Goal: Task Accomplishment & Management: Use online tool/utility

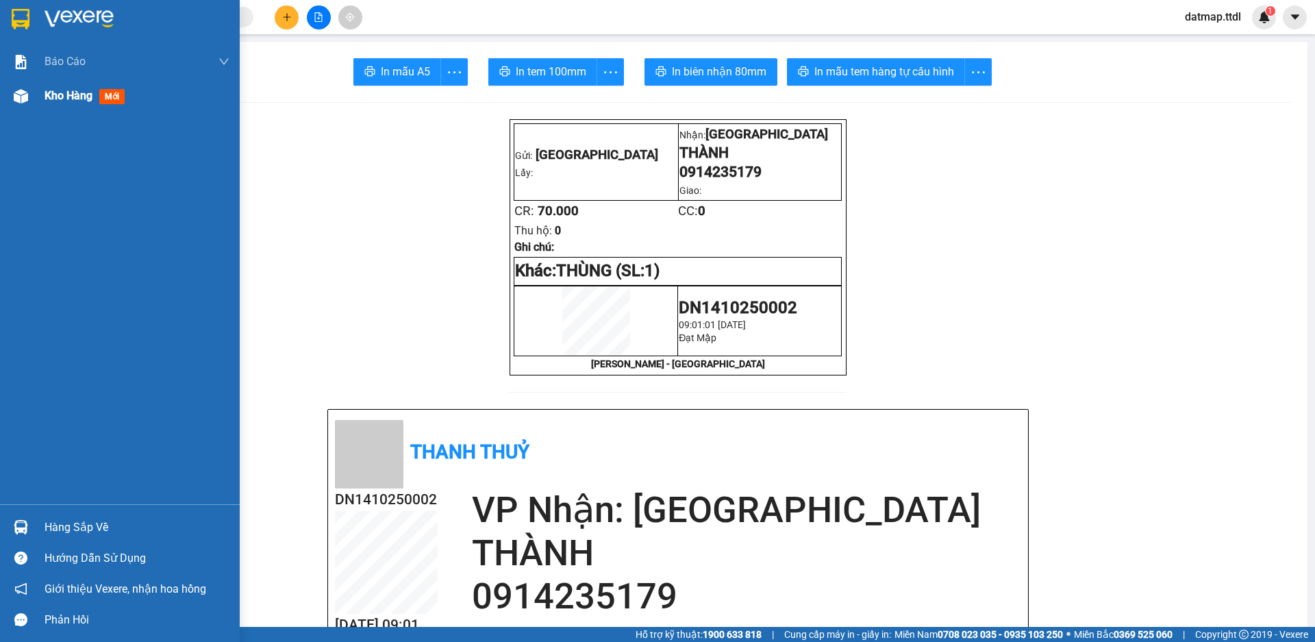
click at [51, 97] on span "Kho hàng" at bounding box center [69, 95] width 48 height 13
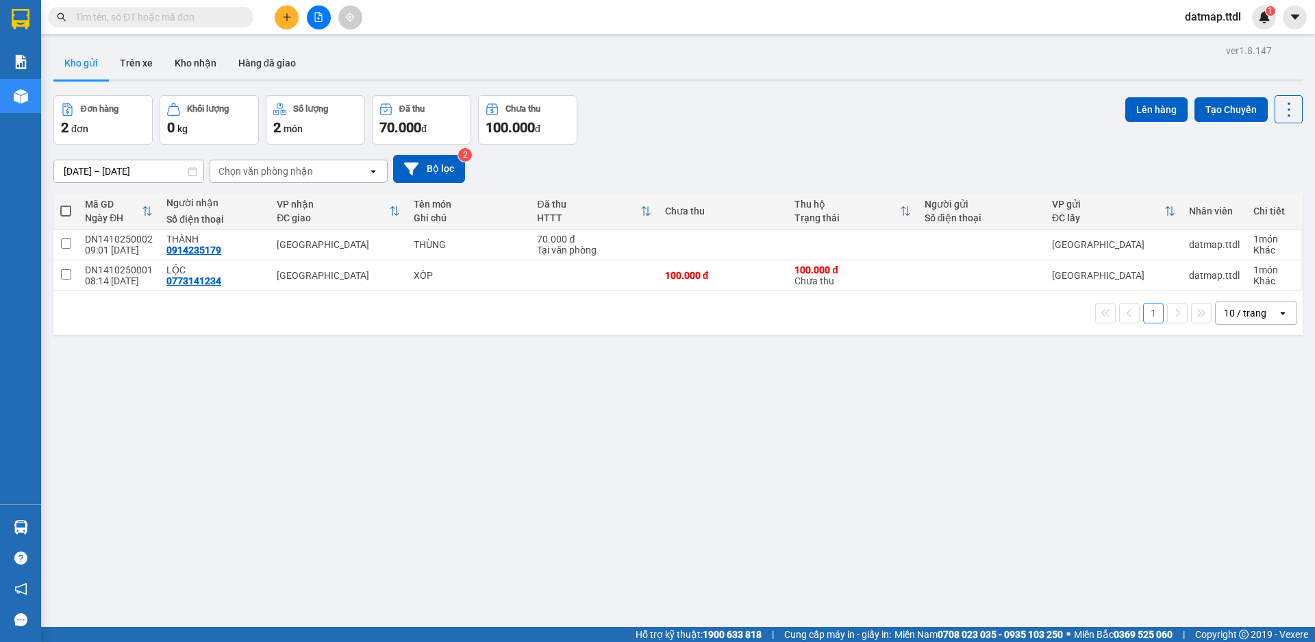
click at [317, 16] on icon "file-add" at bounding box center [319, 17] width 10 height 10
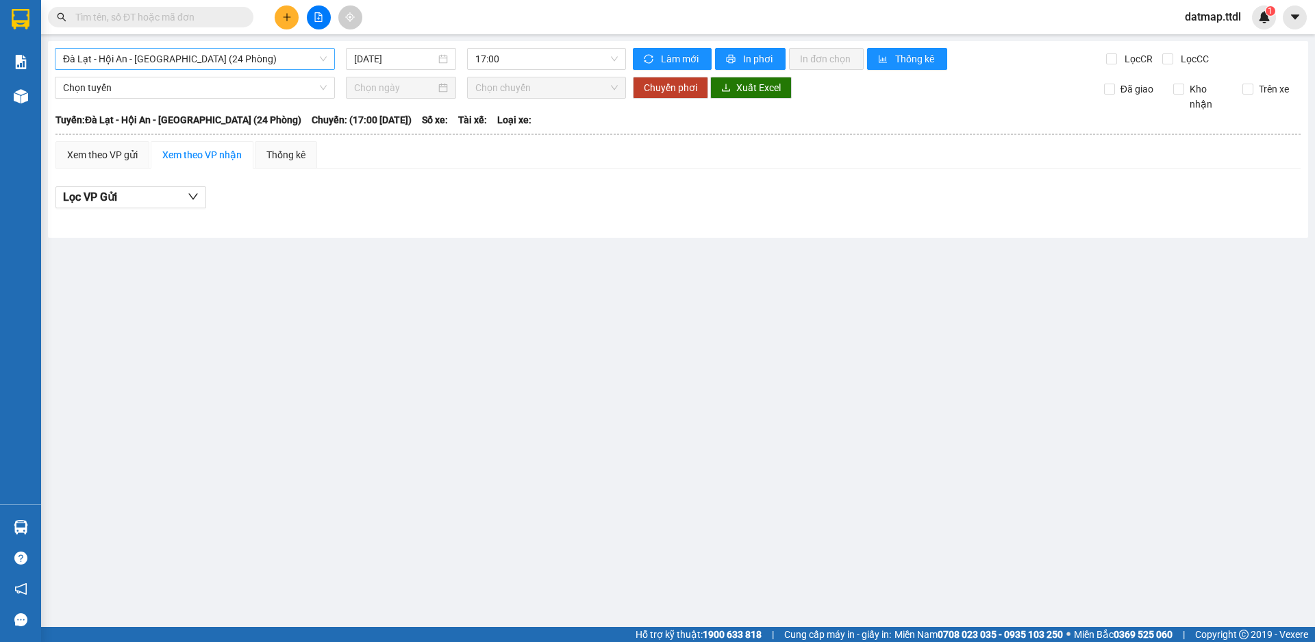
click at [166, 58] on span "Đà Lạt - Hội An - [GEOGRAPHIC_DATA] (24 Phòng)" at bounding box center [195, 59] width 264 height 21
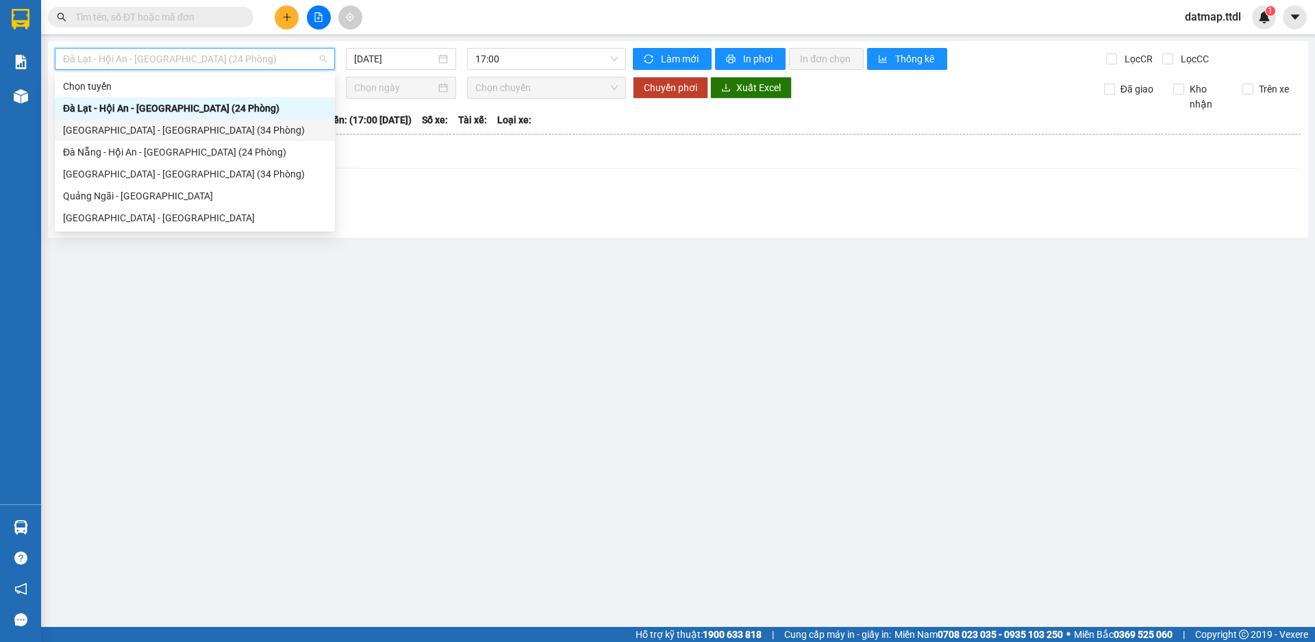
click at [134, 124] on div "[GEOGRAPHIC_DATA] - [GEOGRAPHIC_DATA] (34 Phòng)" at bounding box center [195, 130] width 264 height 15
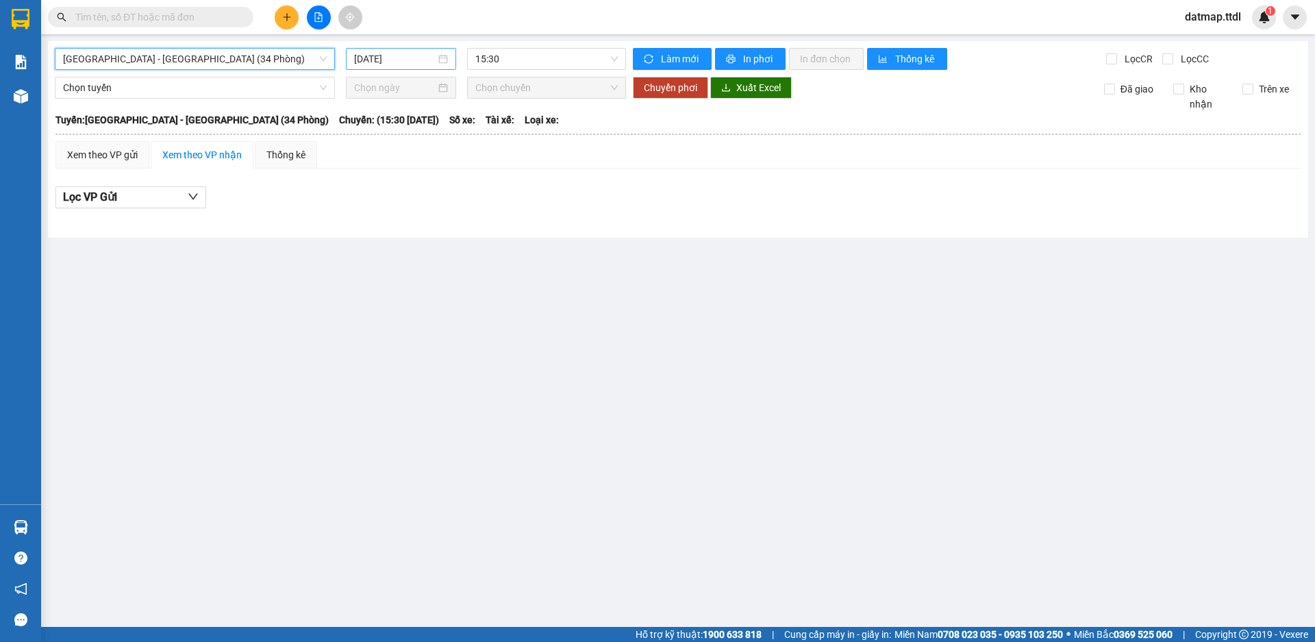
click at [375, 60] on input "[DATE]" at bounding box center [395, 58] width 82 height 15
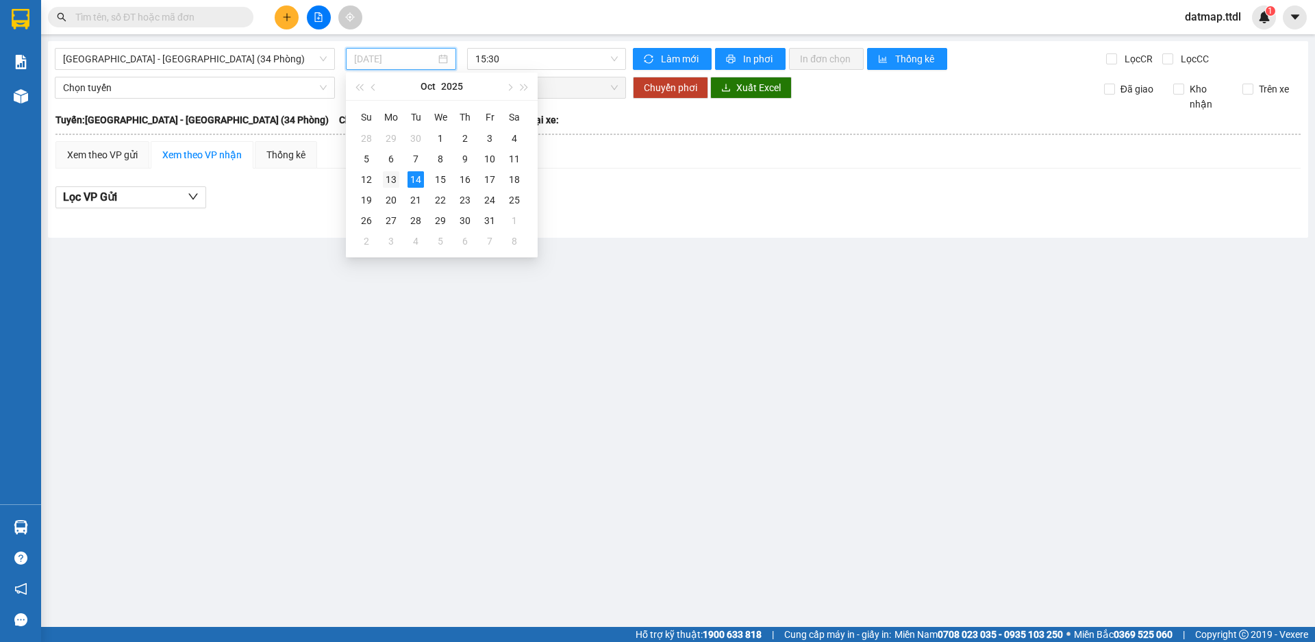
click at [384, 175] on div "13" at bounding box center [391, 179] width 16 height 16
type input "[DATE]"
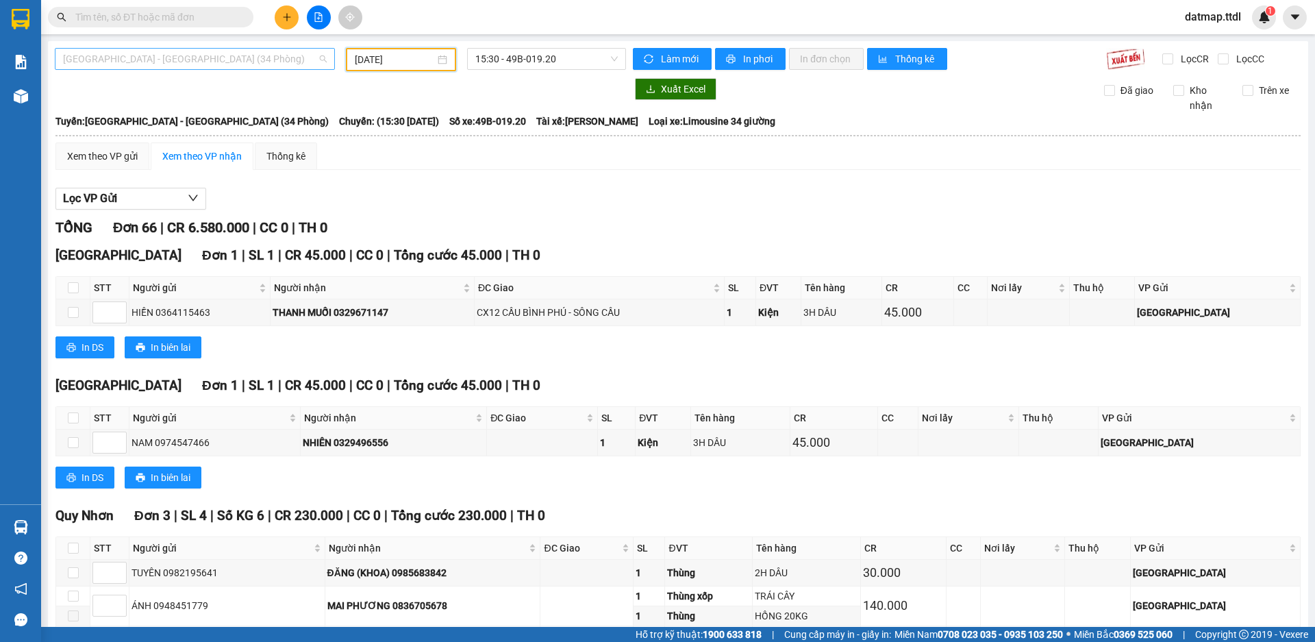
click at [175, 64] on span "[GEOGRAPHIC_DATA] - [GEOGRAPHIC_DATA] (34 Phòng)" at bounding box center [195, 59] width 264 height 21
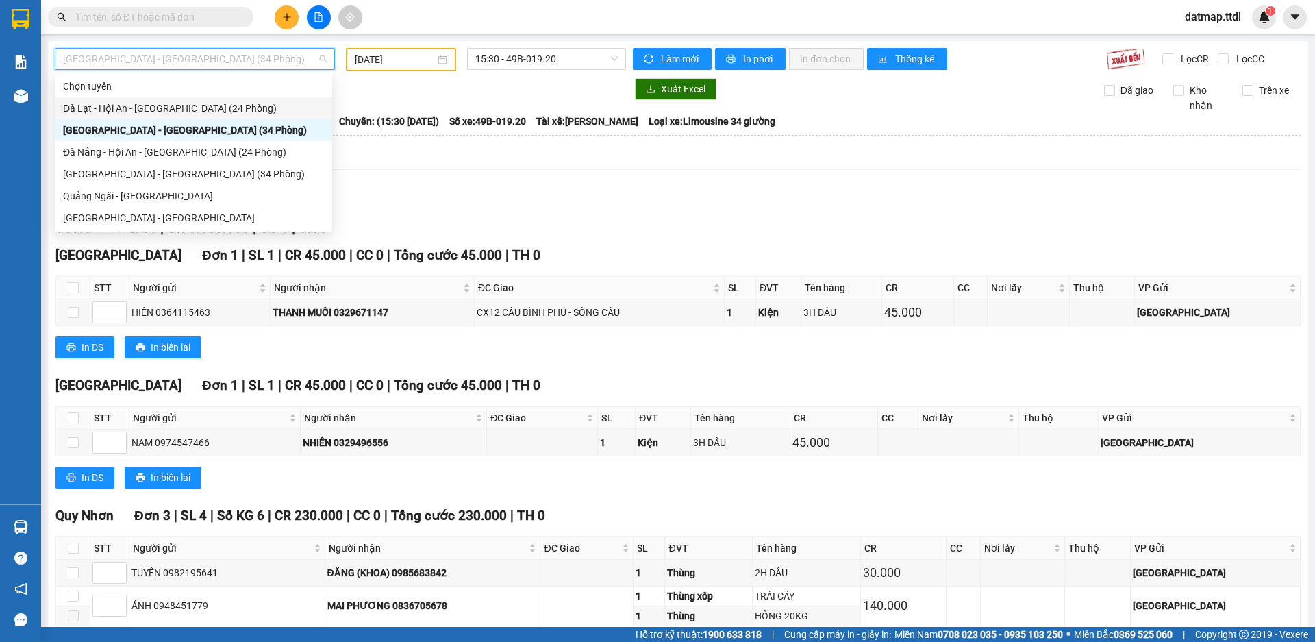
click at [127, 105] on div "Đà Lạt - Hội An - [GEOGRAPHIC_DATA] (24 Phòng)" at bounding box center [193, 108] width 261 height 15
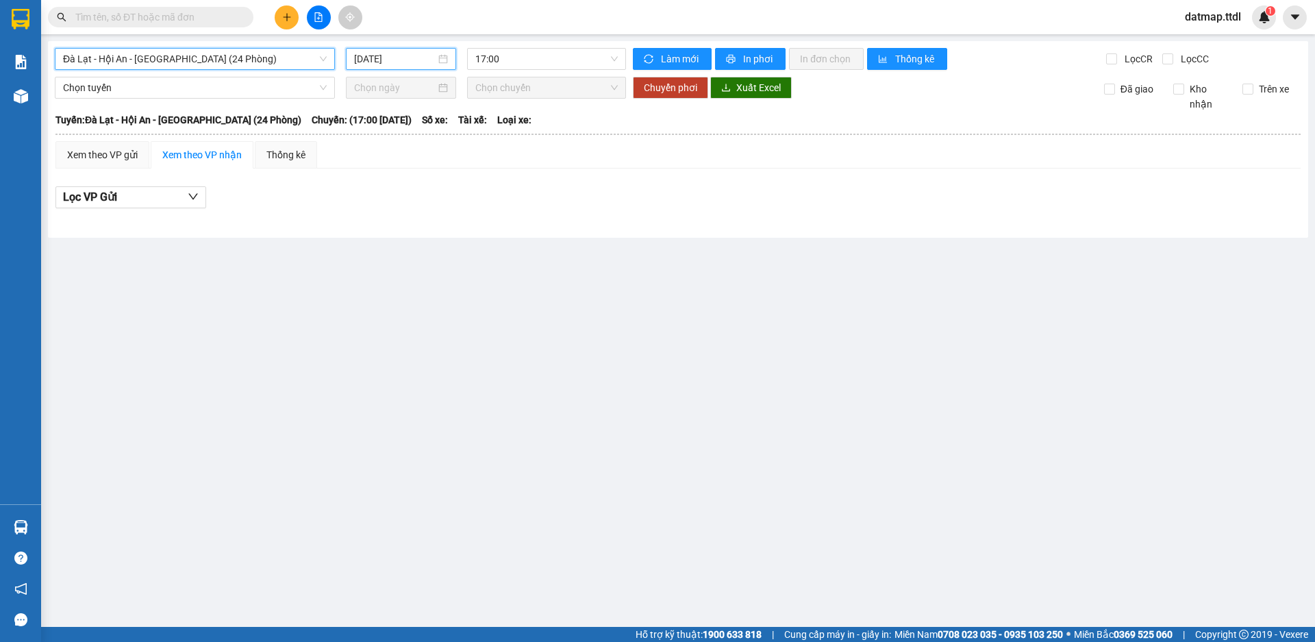
click at [397, 57] on input "[DATE]" at bounding box center [395, 58] width 82 height 15
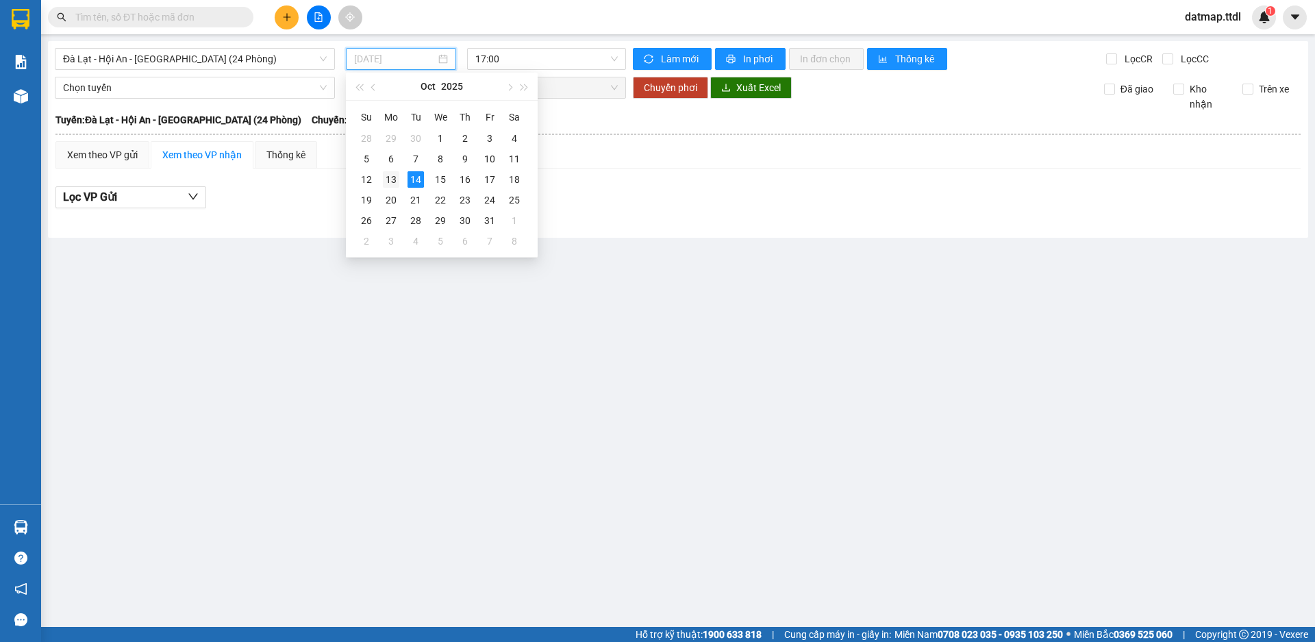
click at [390, 178] on div "13" at bounding box center [391, 179] width 16 height 16
type input "[DATE]"
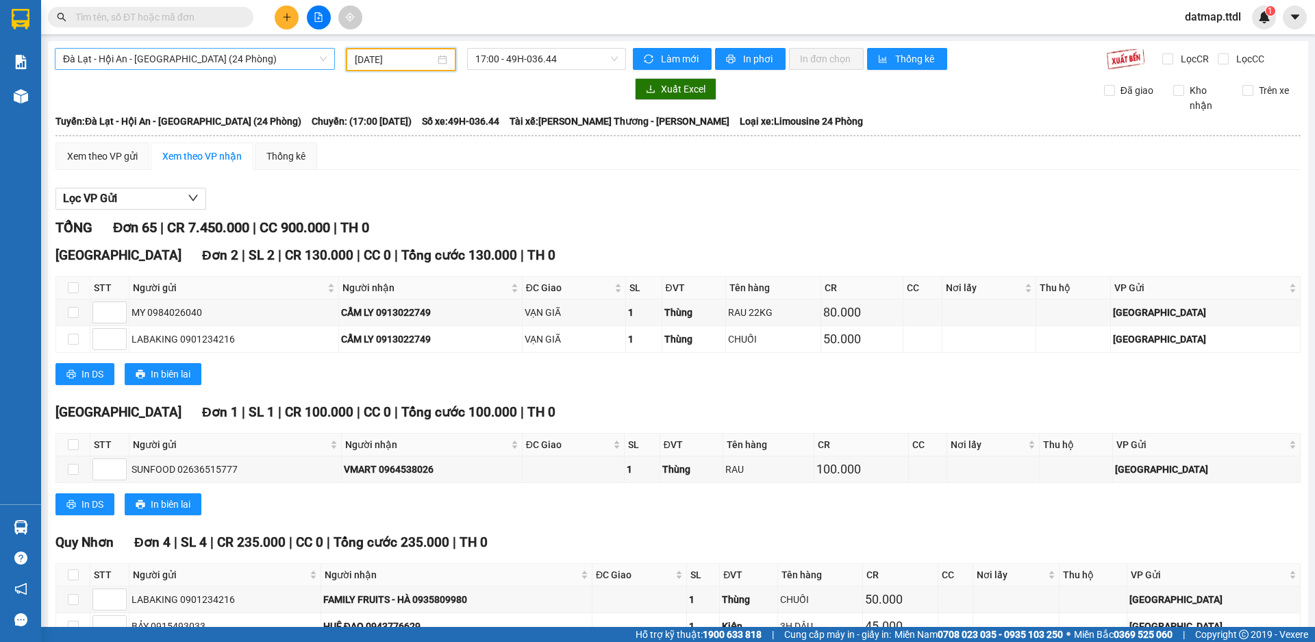
click at [141, 58] on span "Đà Lạt - Hội An - [GEOGRAPHIC_DATA] (24 Phòng)" at bounding box center [195, 59] width 264 height 21
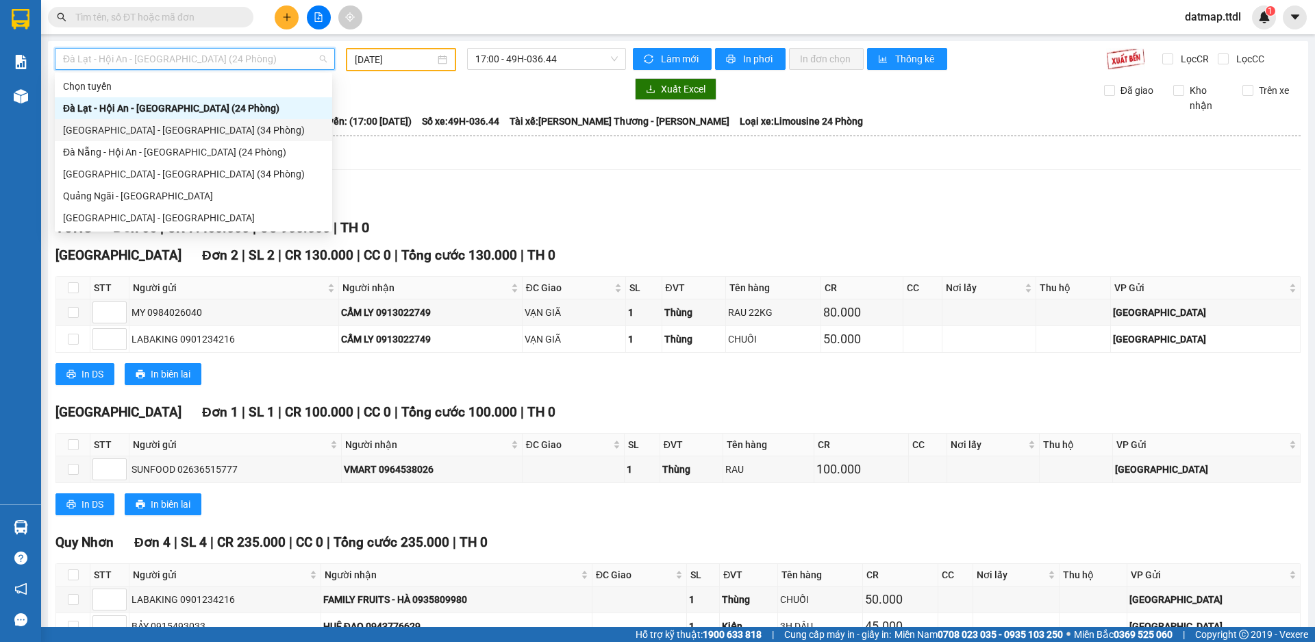
click at [137, 132] on div "[GEOGRAPHIC_DATA] - [GEOGRAPHIC_DATA] (34 Phòng)" at bounding box center [193, 130] width 261 height 15
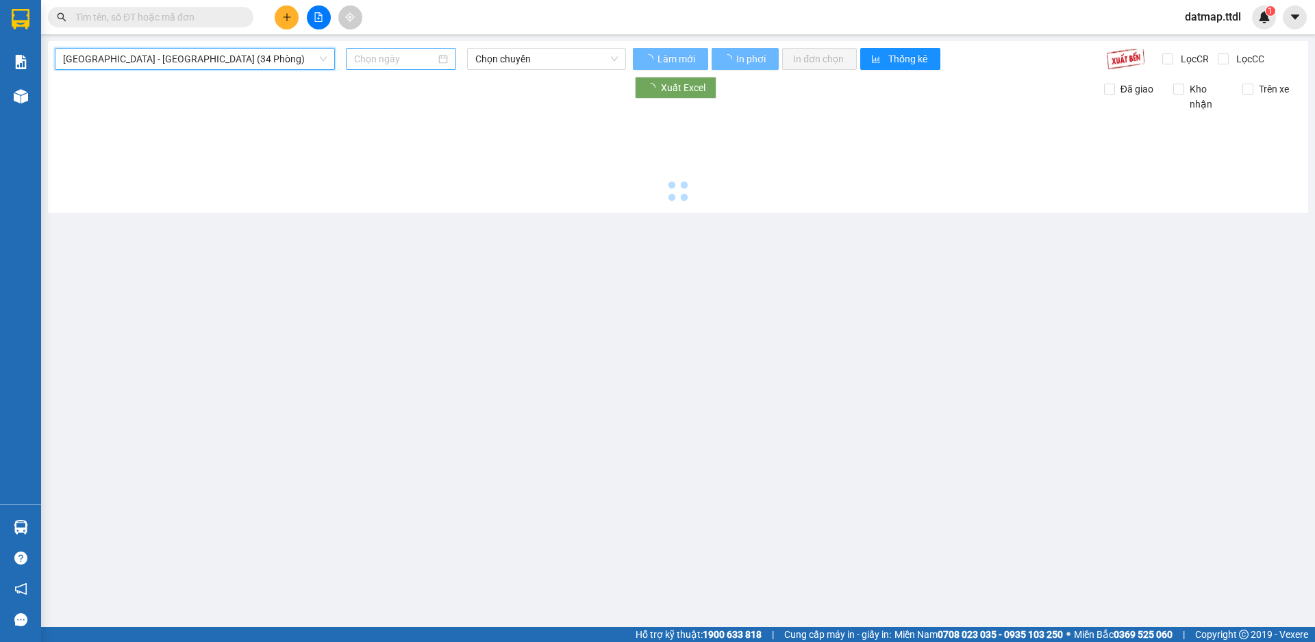
click at [397, 56] on input at bounding box center [395, 58] width 82 height 15
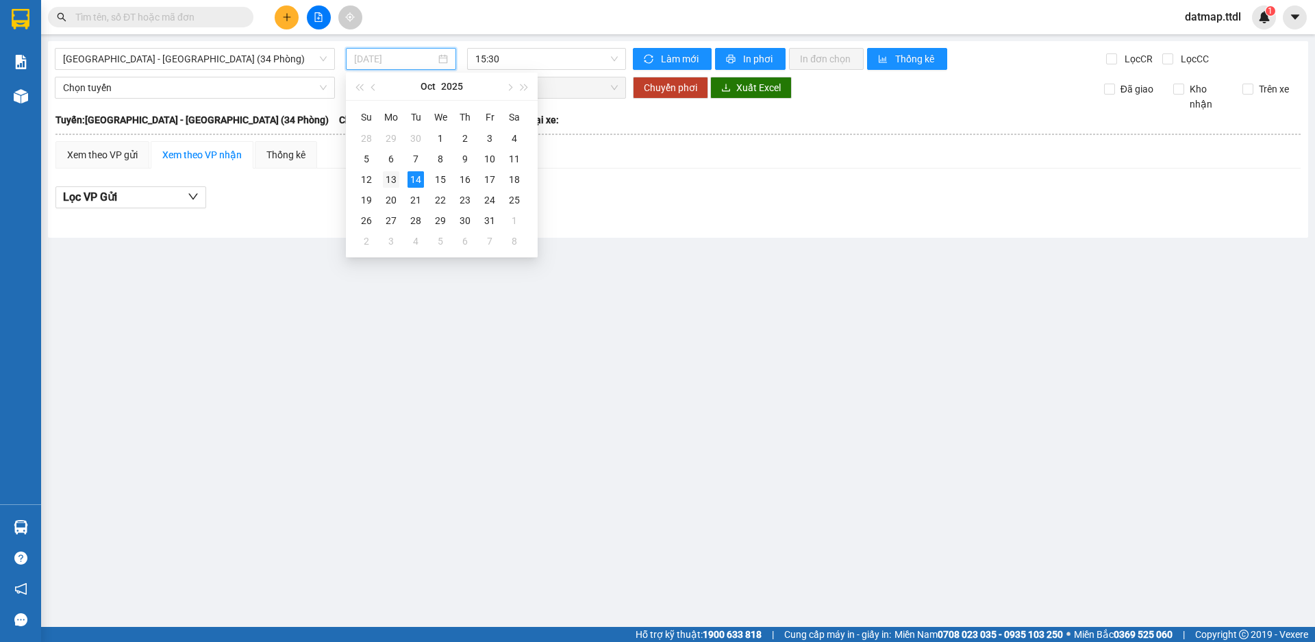
click at [395, 178] on div "13" at bounding box center [391, 179] width 16 height 16
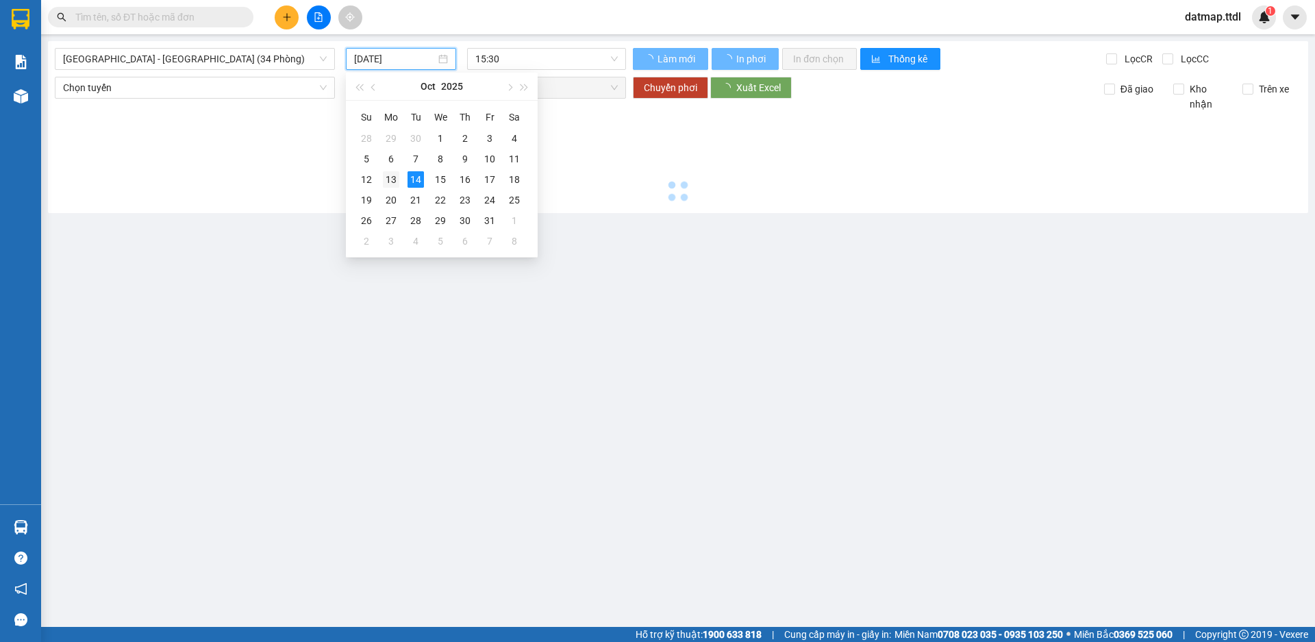
type input "[DATE]"
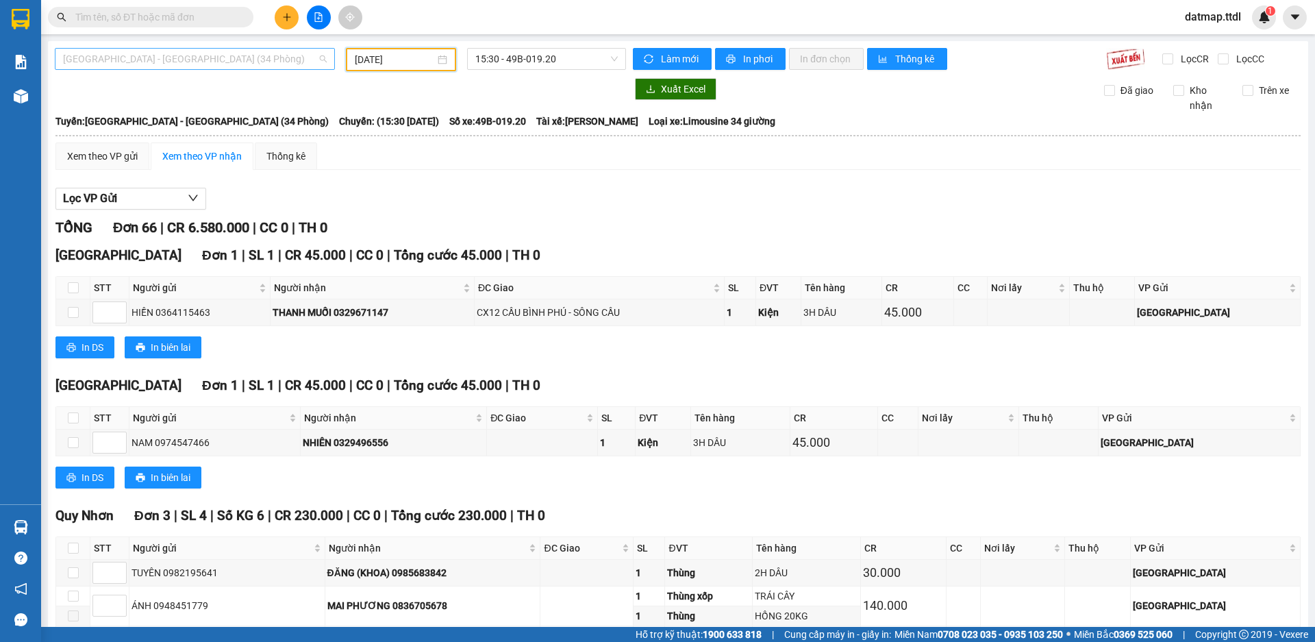
click at [137, 61] on span "[GEOGRAPHIC_DATA] - [GEOGRAPHIC_DATA] (34 Phòng)" at bounding box center [195, 59] width 264 height 21
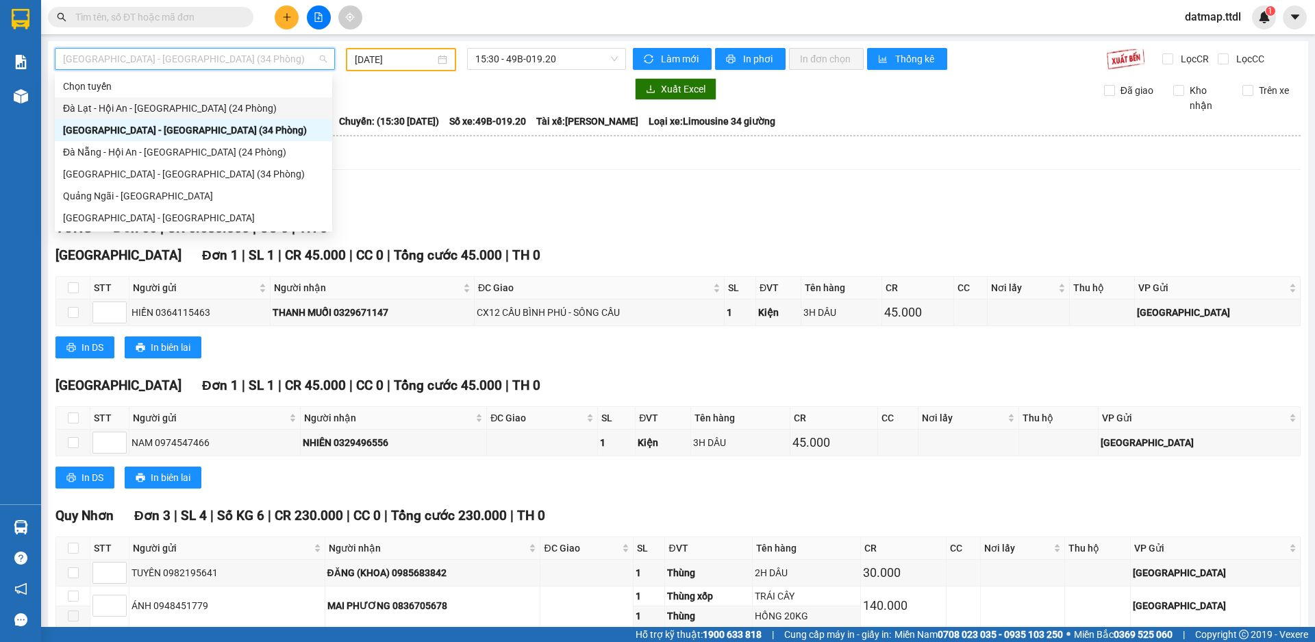
click at [145, 107] on div "Đà Lạt - Hội An - [GEOGRAPHIC_DATA] (24 Phòng)" at bounding box center [193, 108] width 261 height 15
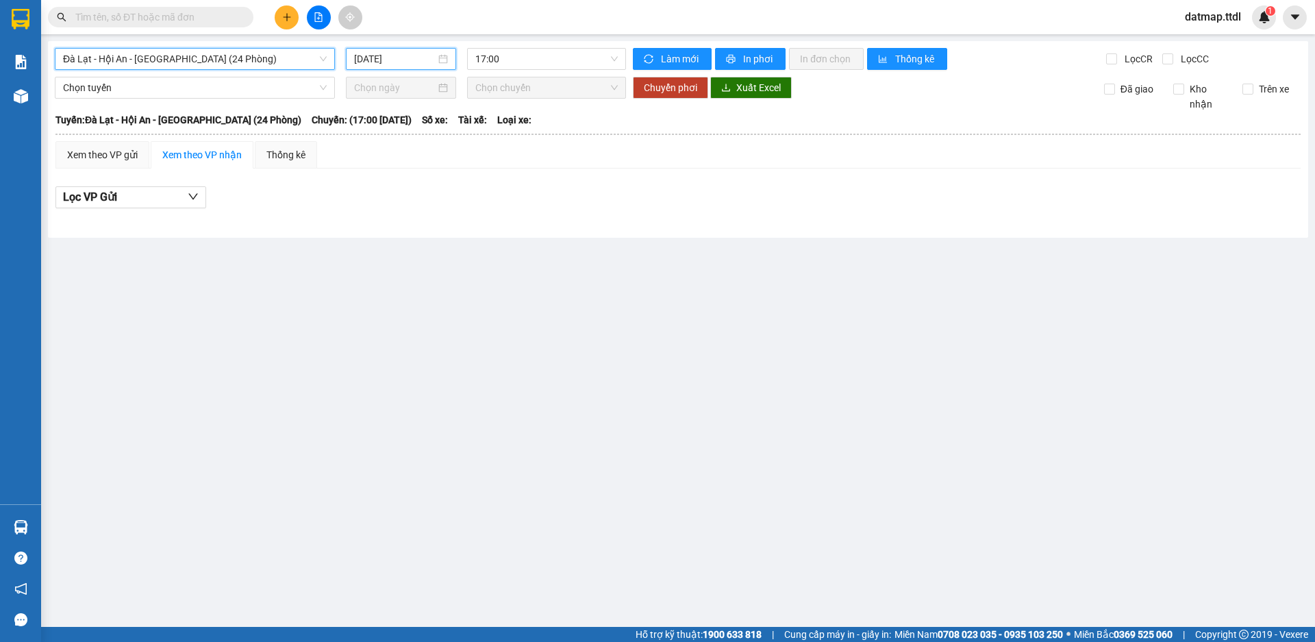
click at [393, 54] on input "[DATE]" at bounding box center [395, 58] width 82 height 15
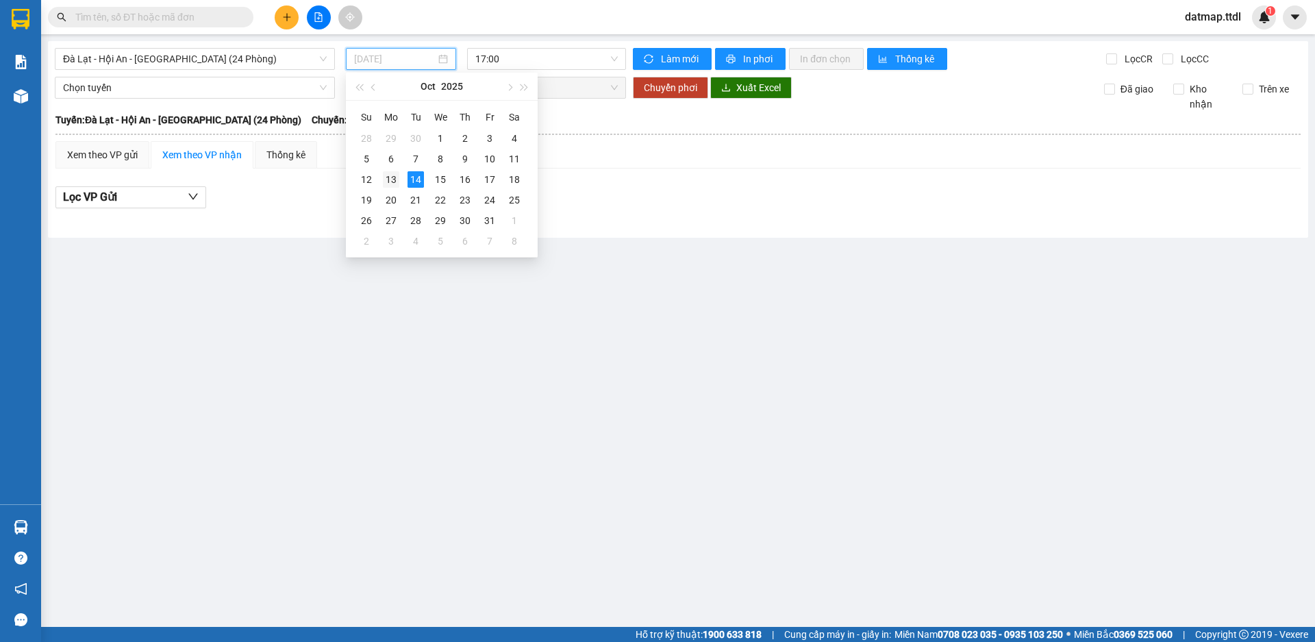
click at [395, 178] on div "13" at bounding box center [391, 179] width 16 height 16
type input "[DATE]"
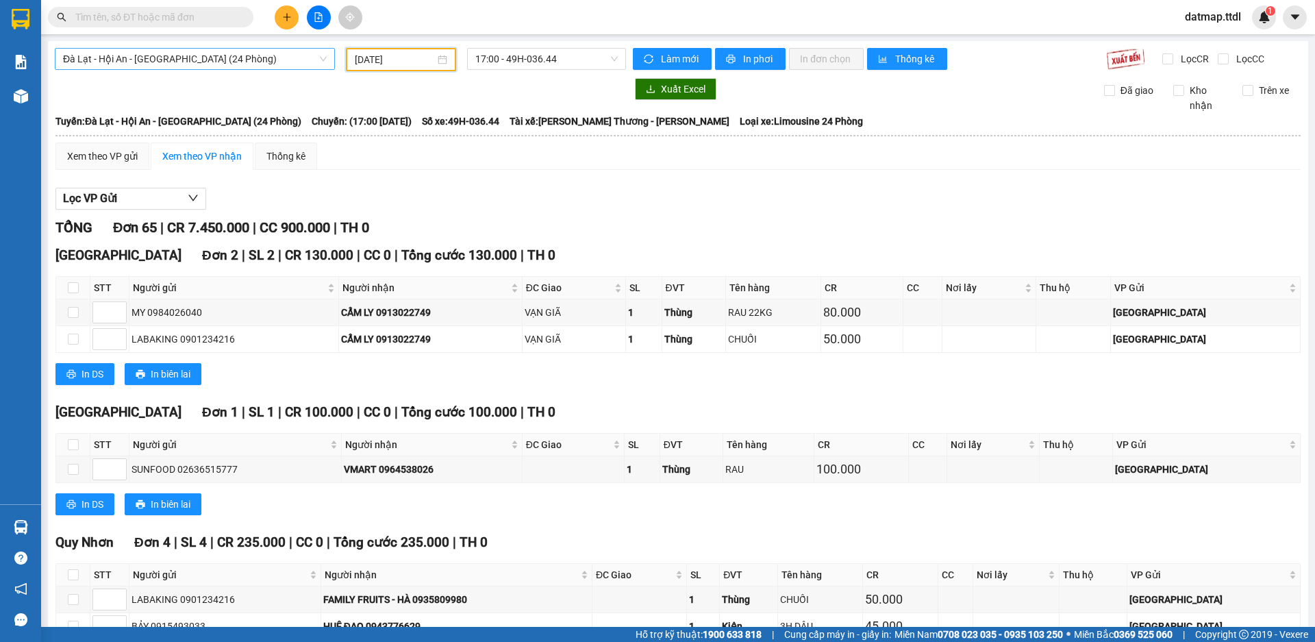
click at [134, 53] on span "Đà Lạt - Hội An - [GEOGRAPHIC_DATA] (24 Phòng)" at bounding box center [195, 59] width 264 height 21
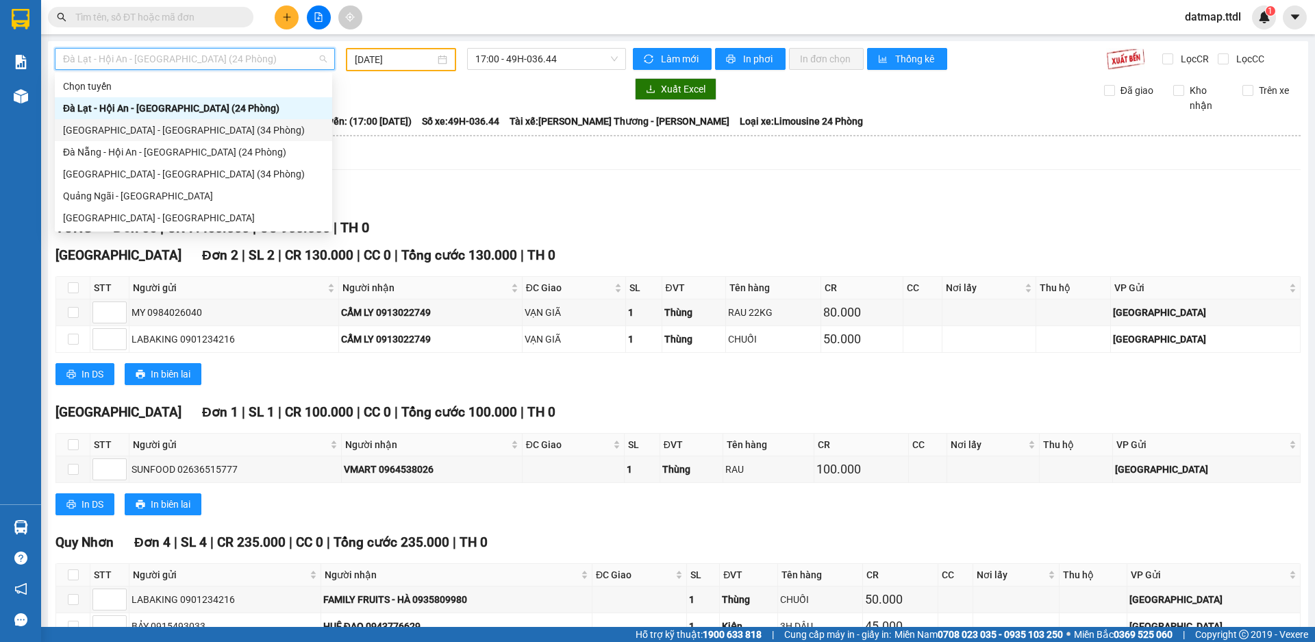
click at [117, 130] on div "[GEOGRAPHIC_DATA] - [GEOGRAPHIC_DATA] (34 Phòng)" at bounding box center [193, 130] width 261 height 15
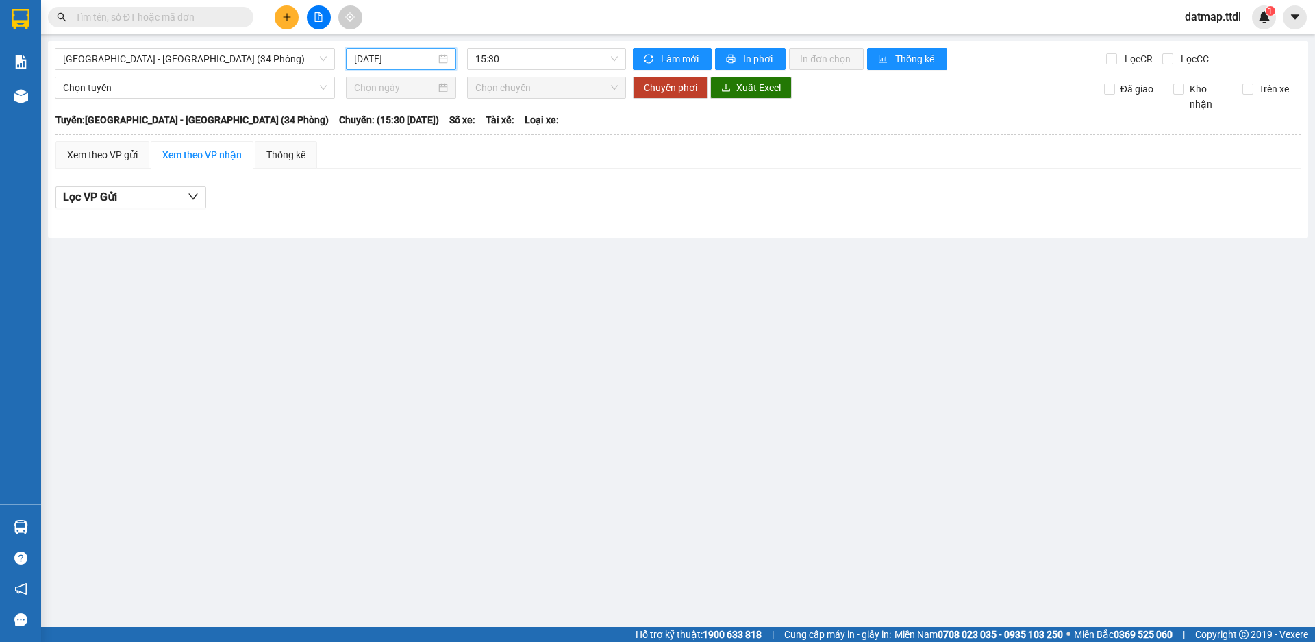
click at [377, 53] on input "[DATE]" at bounding box center [395, 58] width 82 height 15
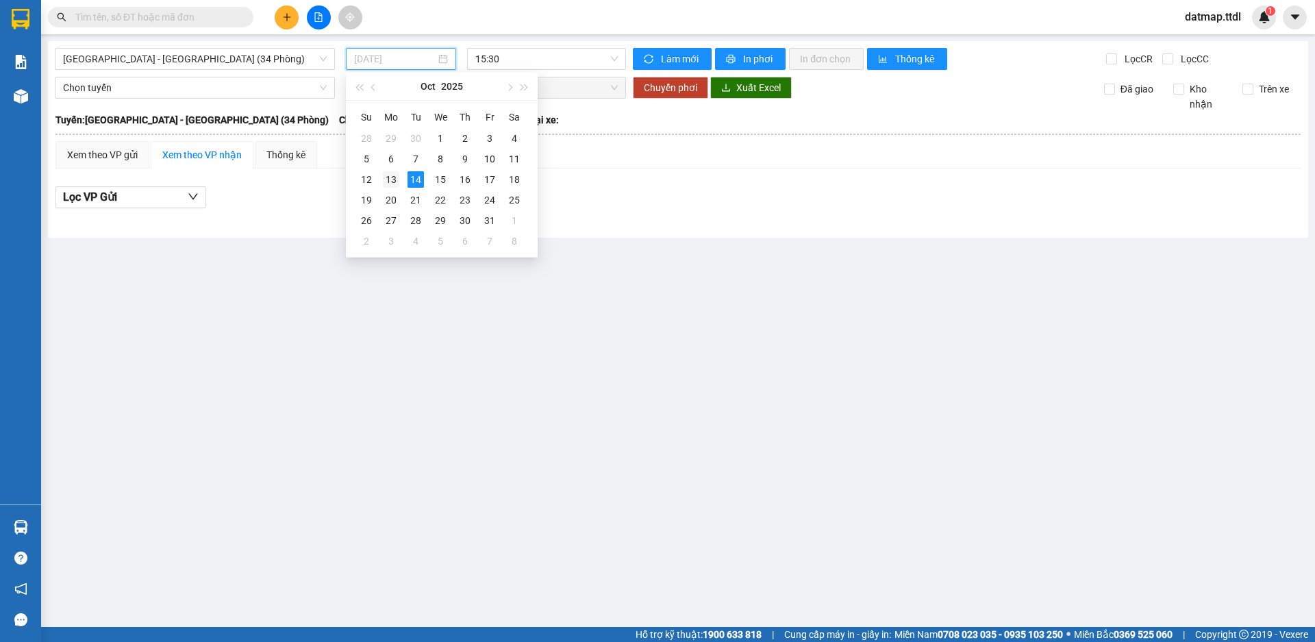
click at [390, 179] on div "13" at bounding box center [391, 179] width 16 height 16
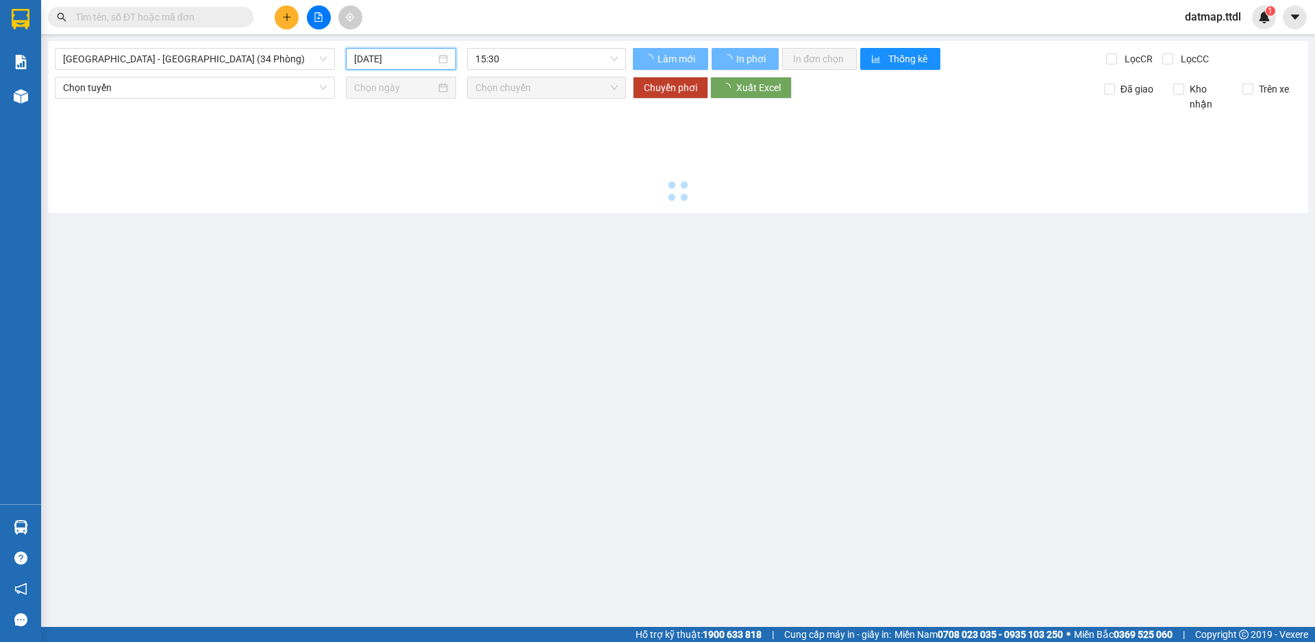
type input "[DATE]"
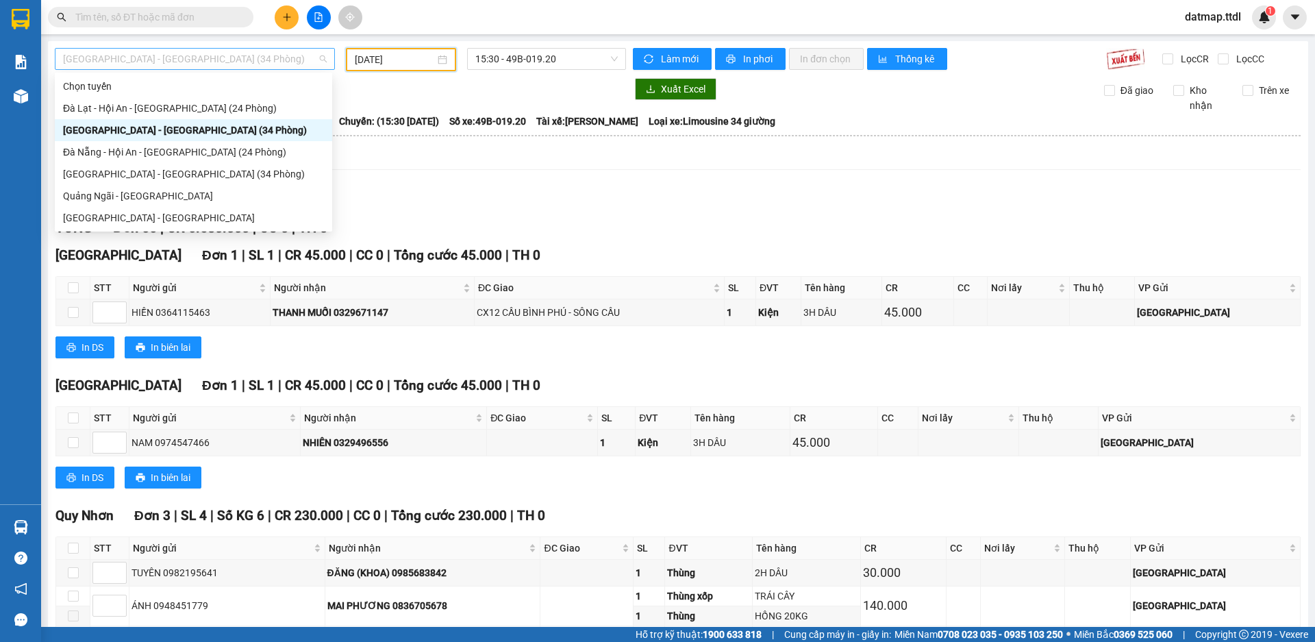
click at [138, 56] on span "[GEOGRAPHIC_DATA] - [GEOGRAPHIC_DATA] (34 Phòng)" at bounding box center [195, 59] width 264 height 21
click at [116, 103] on div "Đà Lạt - Hội An - [GEOGRAPHIC_DATA] (24 Phòng)" at bounding box center [193, 108] width 261 height 15
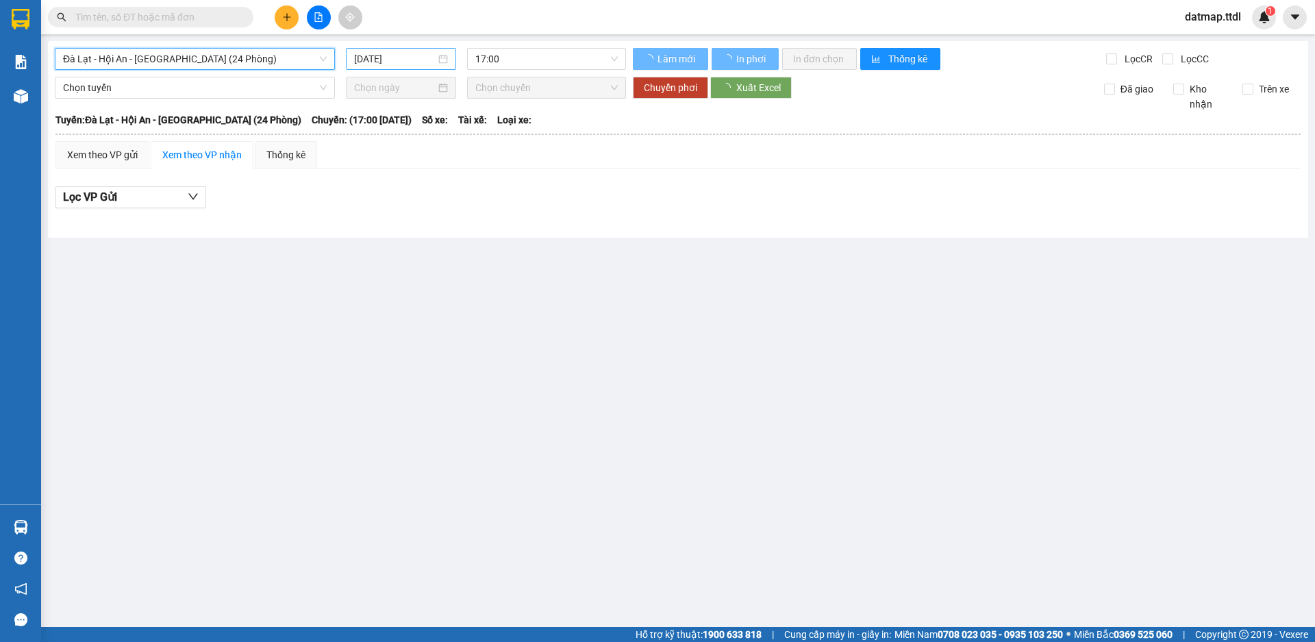
click at [399, 53] on input "[DATE]" at bounding box center [395, 58] width 82 height 15
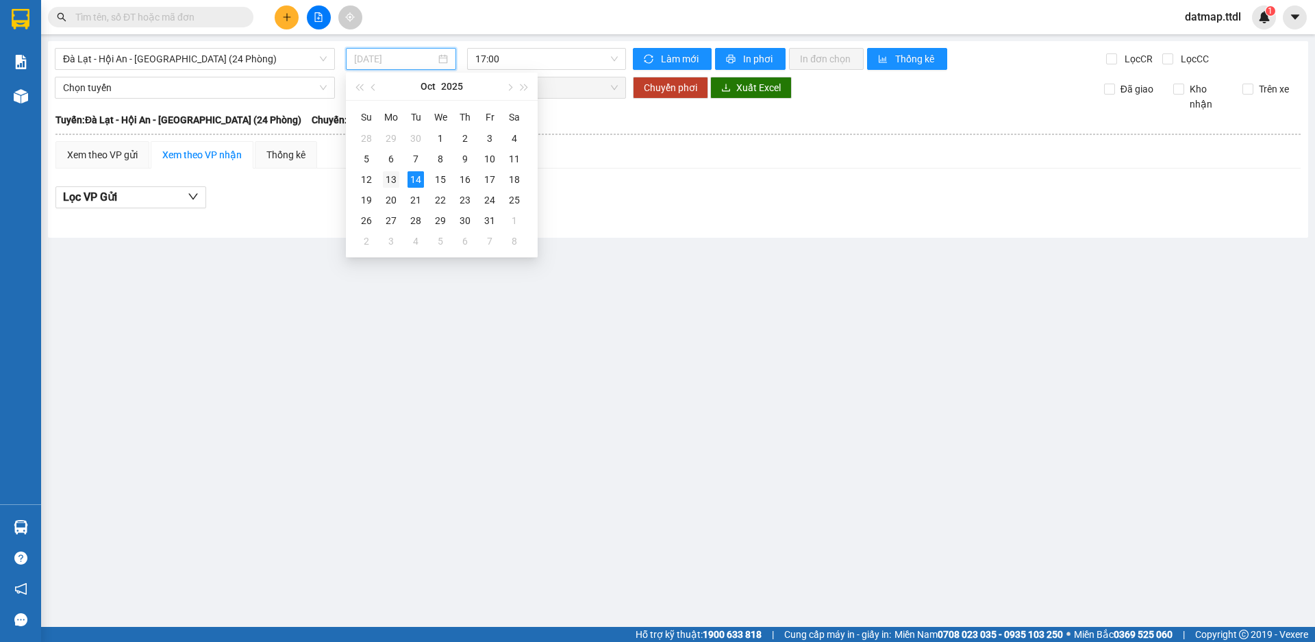
click at [388, 177] on div "13" at bounding box center [391, 179] width 16 height 16
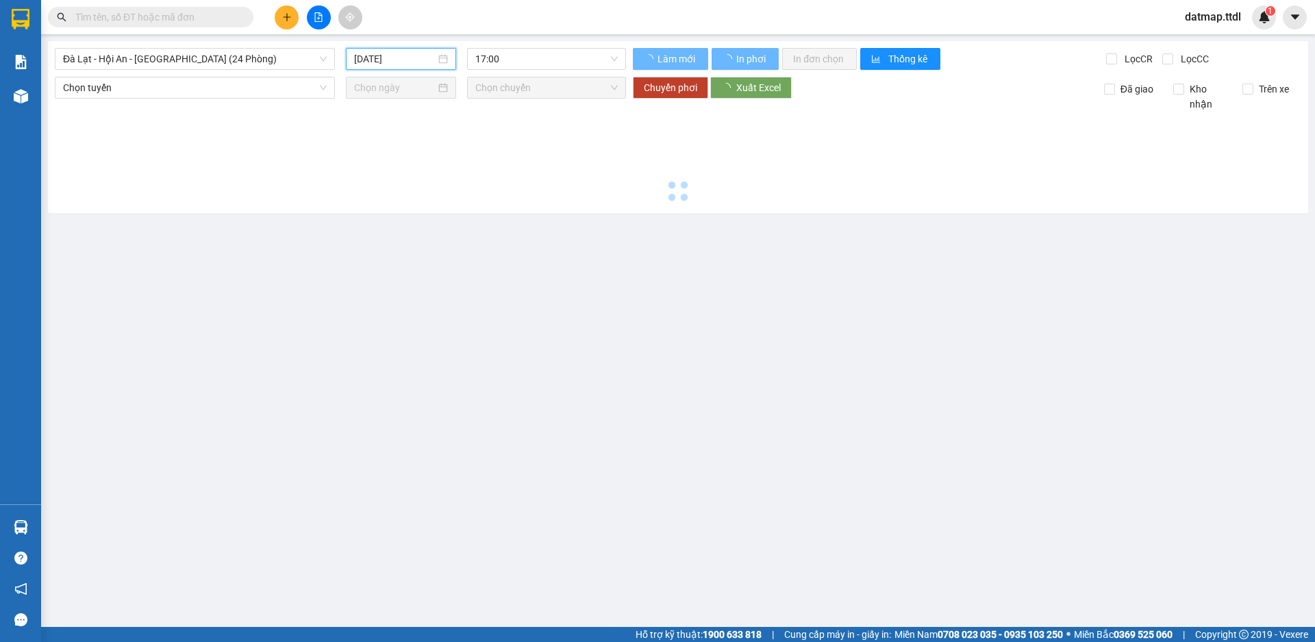
type input "[DATE]"
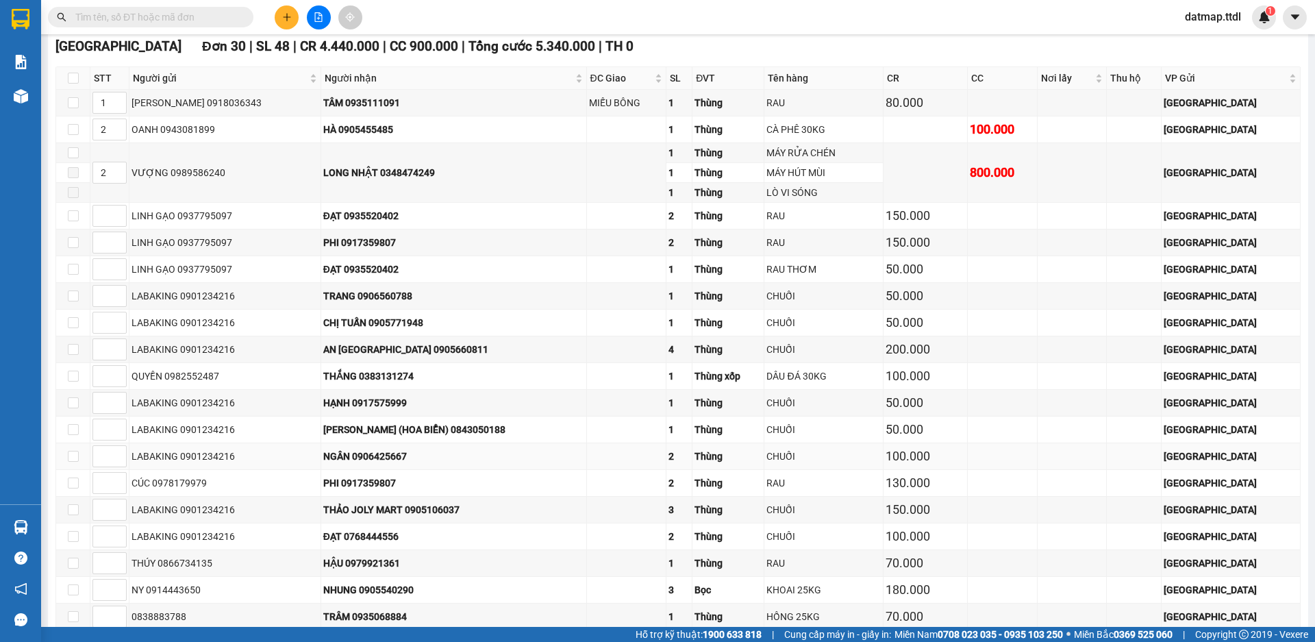
scroll to position [2329, 0]
